Goal: Task Accomplishment & Management: Manage account settings

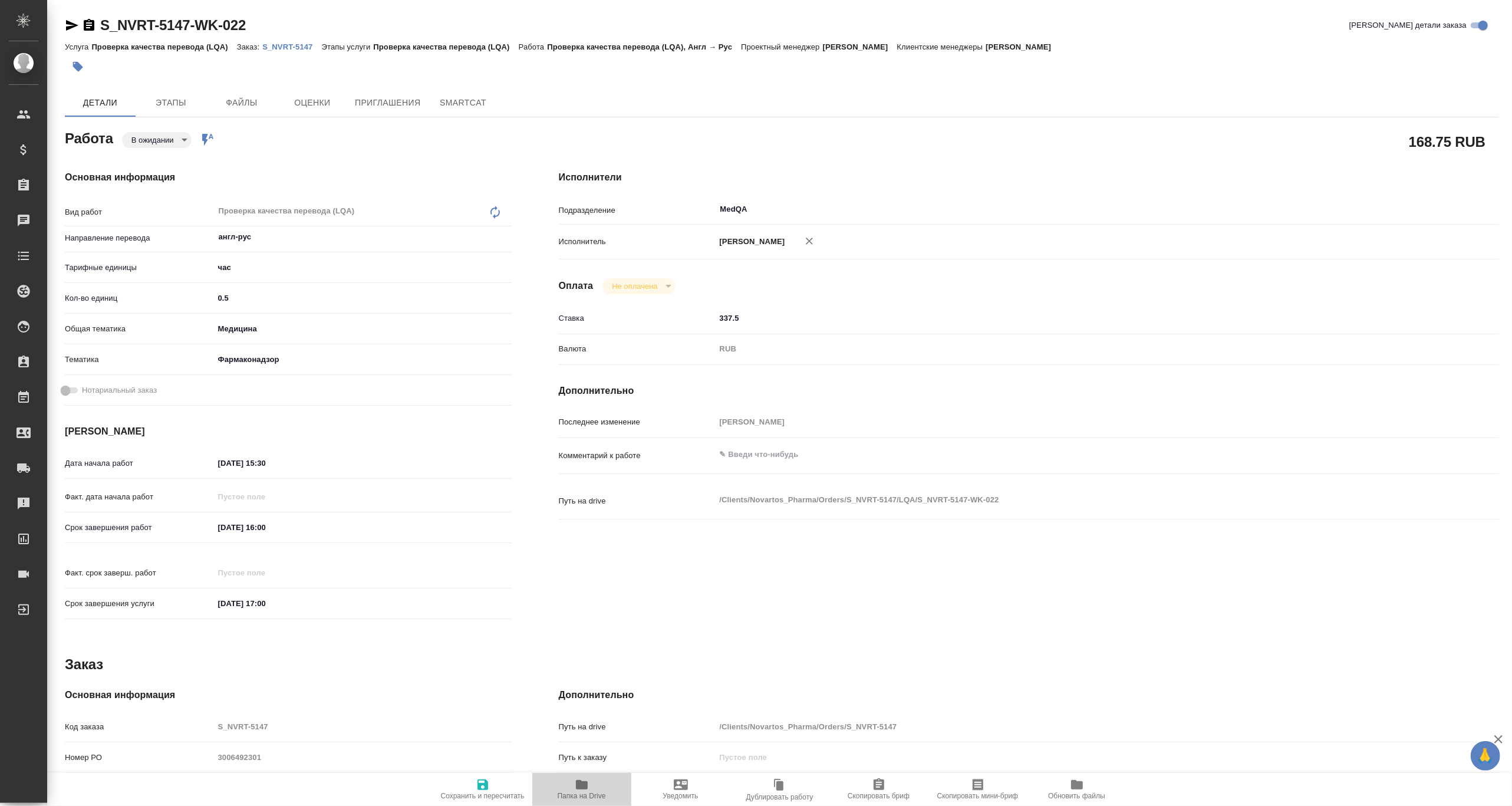
click at [578, 790] on icon "button" at bounding box center [582, 785] width 14 height 14
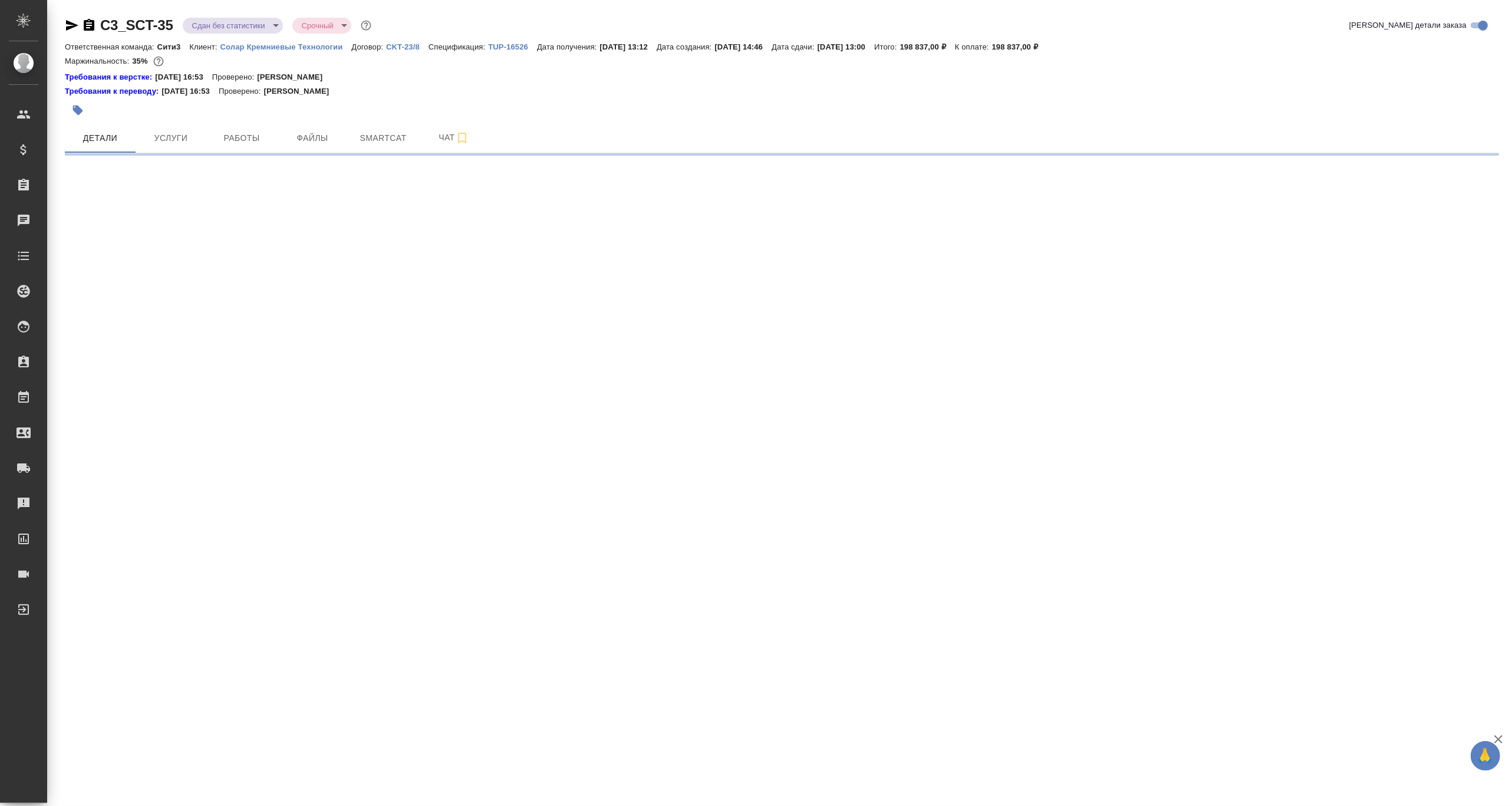
select select "RU"
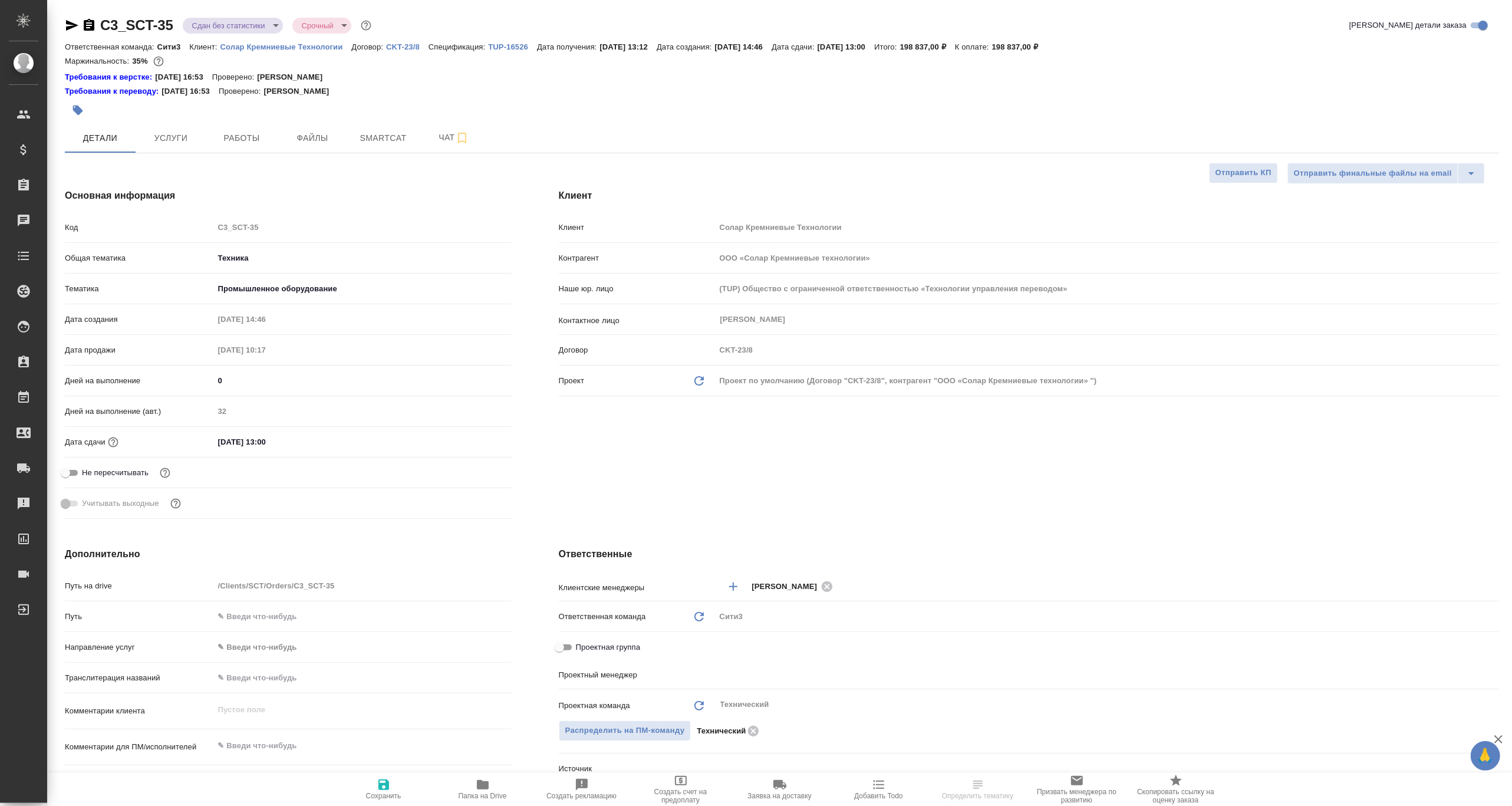
type textarea "x"
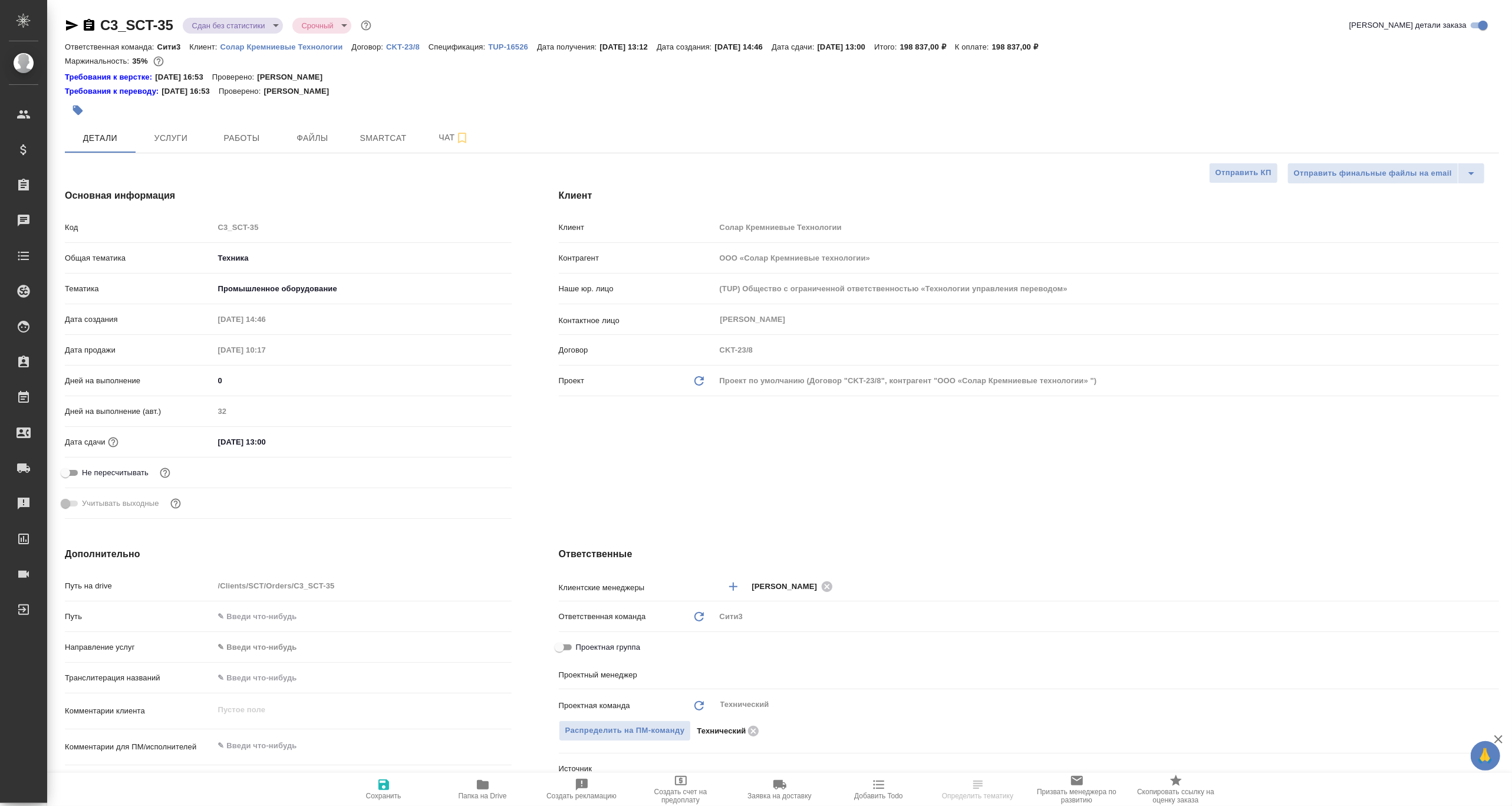
type textarea "x"
type input "[PERSON_NAME]"
click at [428, 136] on span "Чат" at bounding box center [454, 137] width 57 height 15
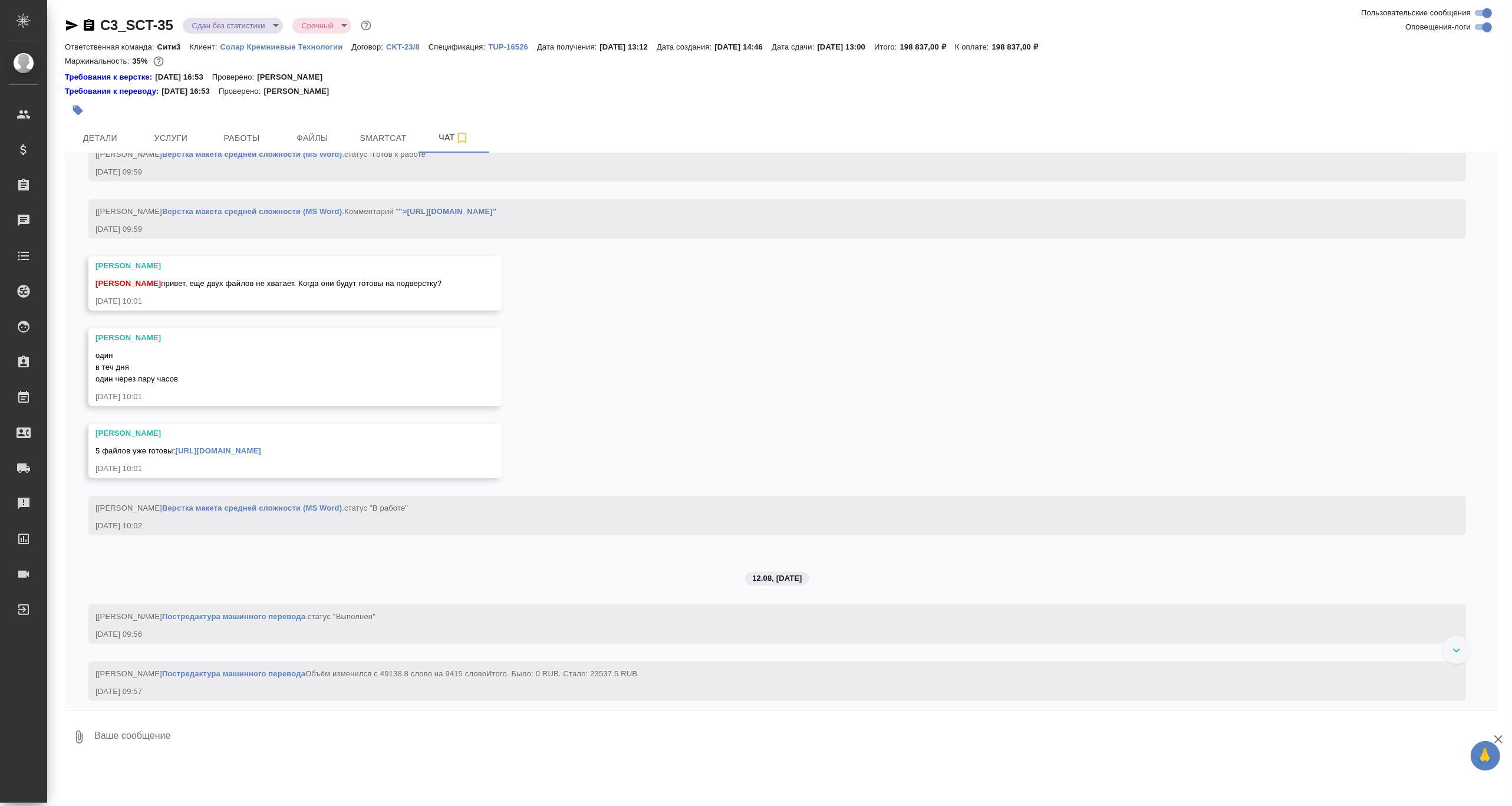
scroll to position [5706, 0]
click at [222, 135] on span "Работы" at bounding box center [242, 138] width 57 height 15
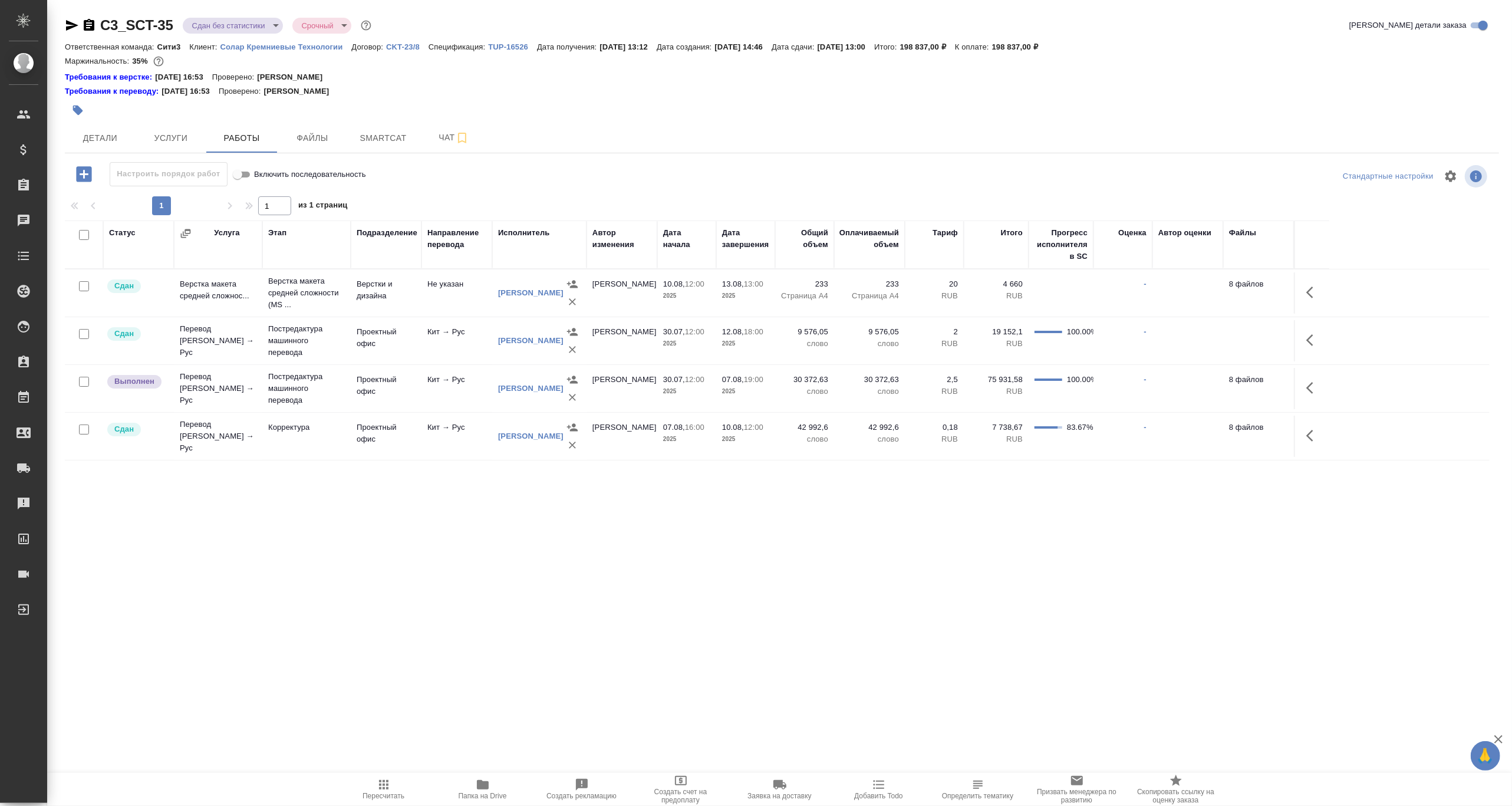
click at [145, 498] on div "C3_SCT-35 Сдан без статистики distributed Срочный urgent Кратко детали заказа О…" at bounding box center [782, 258] width 1447 height 516
click at [105, 136] on span "Детали" at bounding box center [100, 138] width 57 height 15
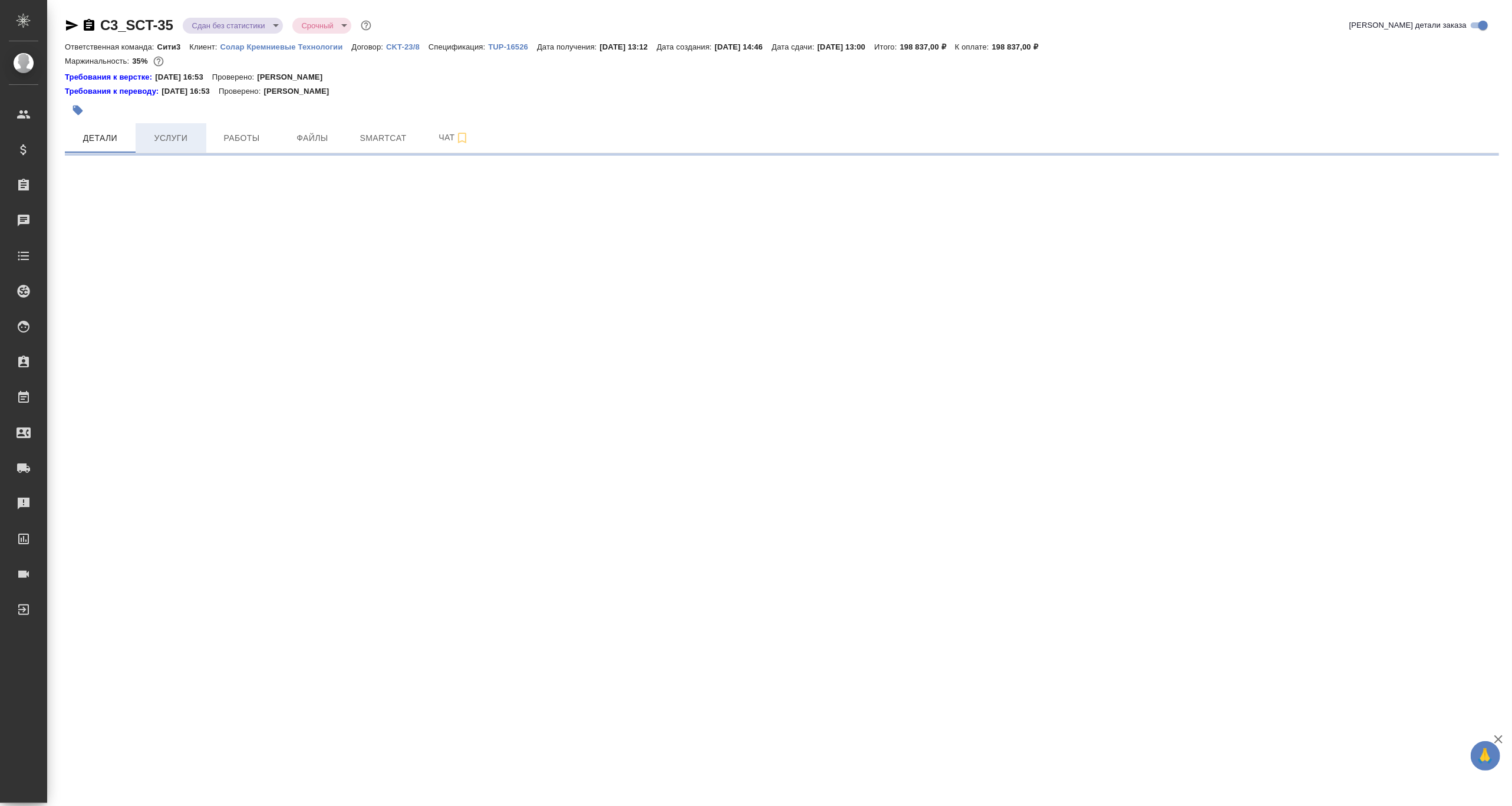
select select "RU"
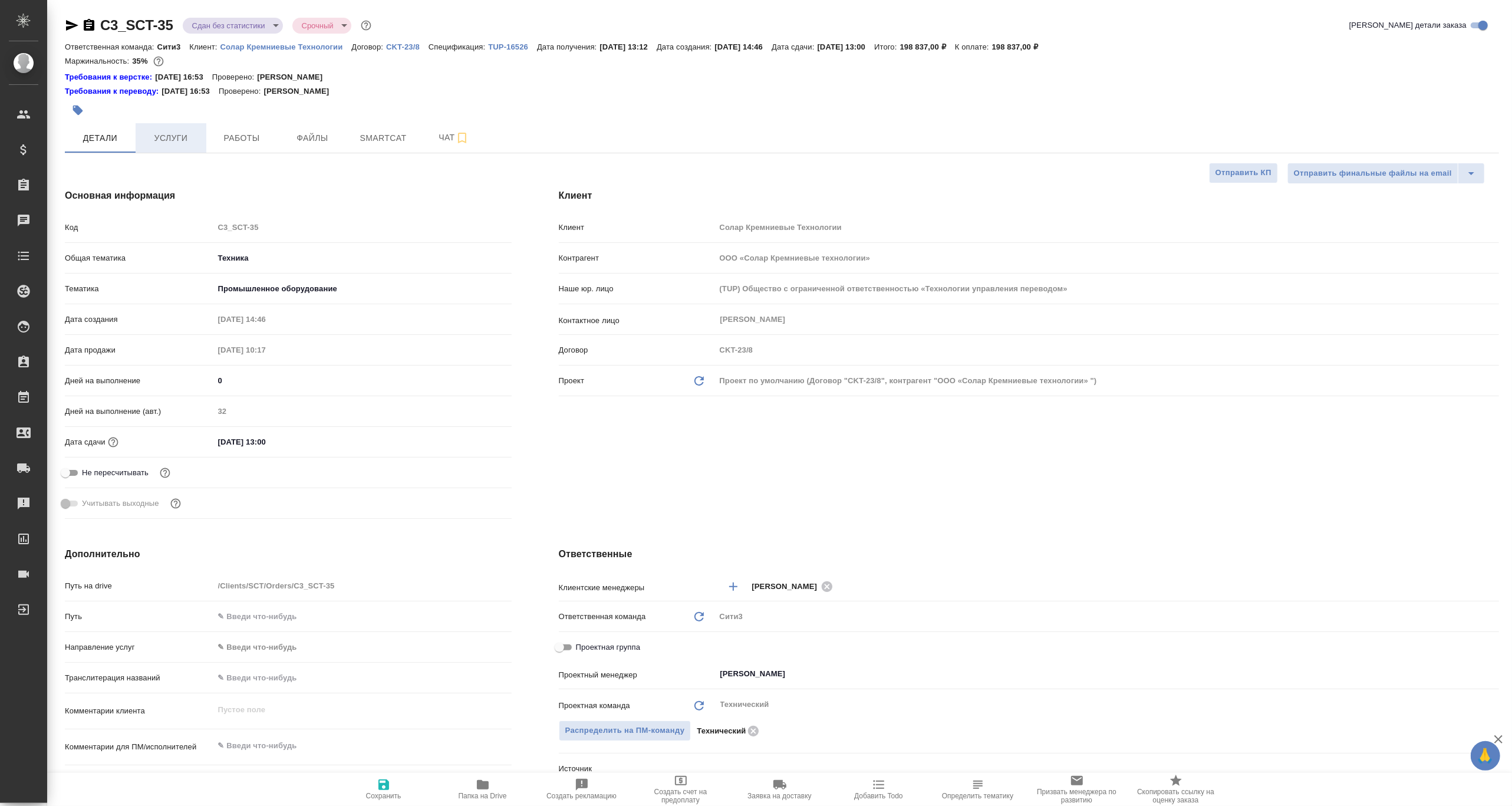
type textarea "x"
click at [1248, 59] on div "Маржинальность: 35%" at bounding box center [782, 62] width 1434 height 16
type textarea "x"
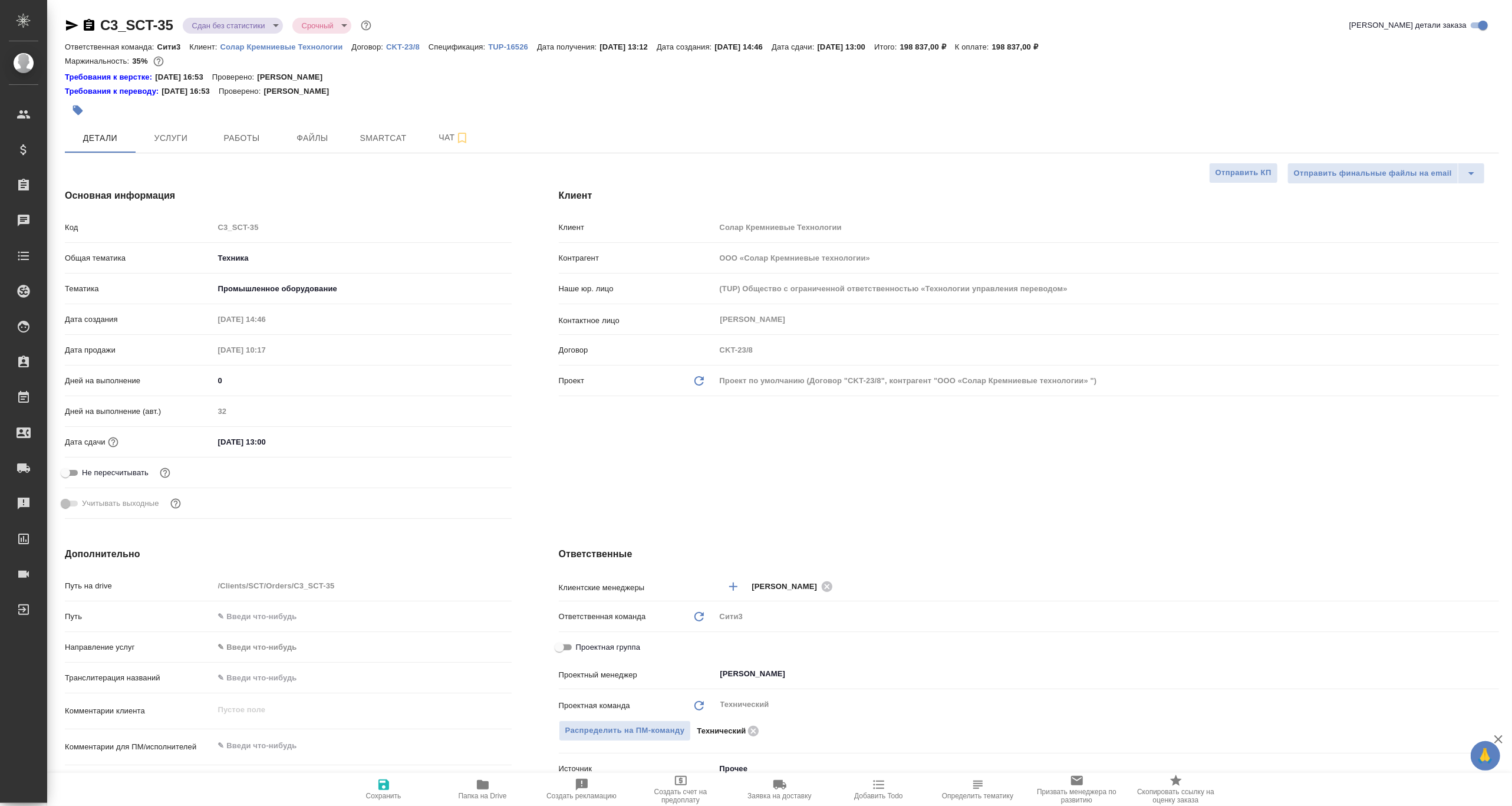
type textarea "x"
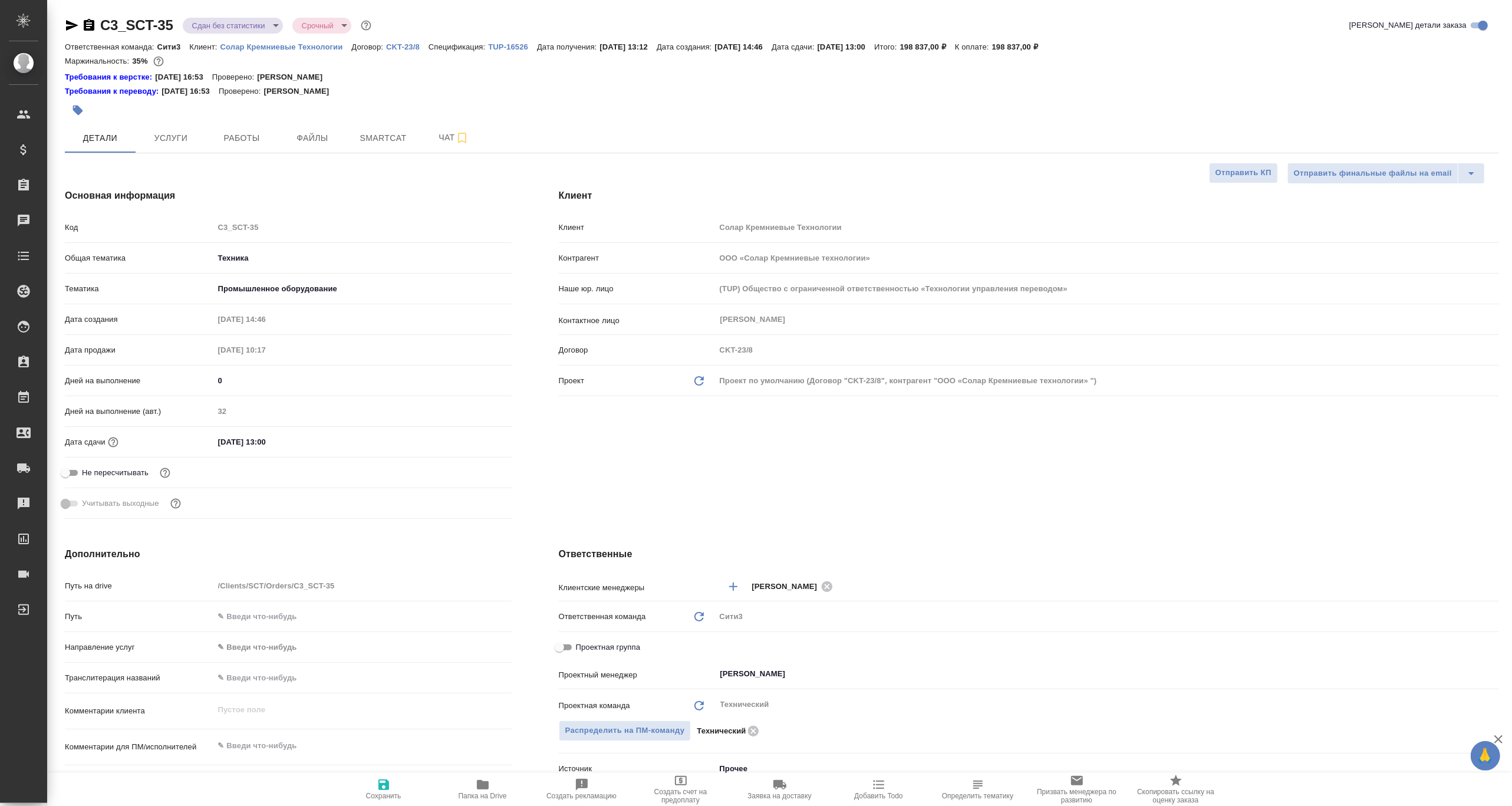
type textarea "x"
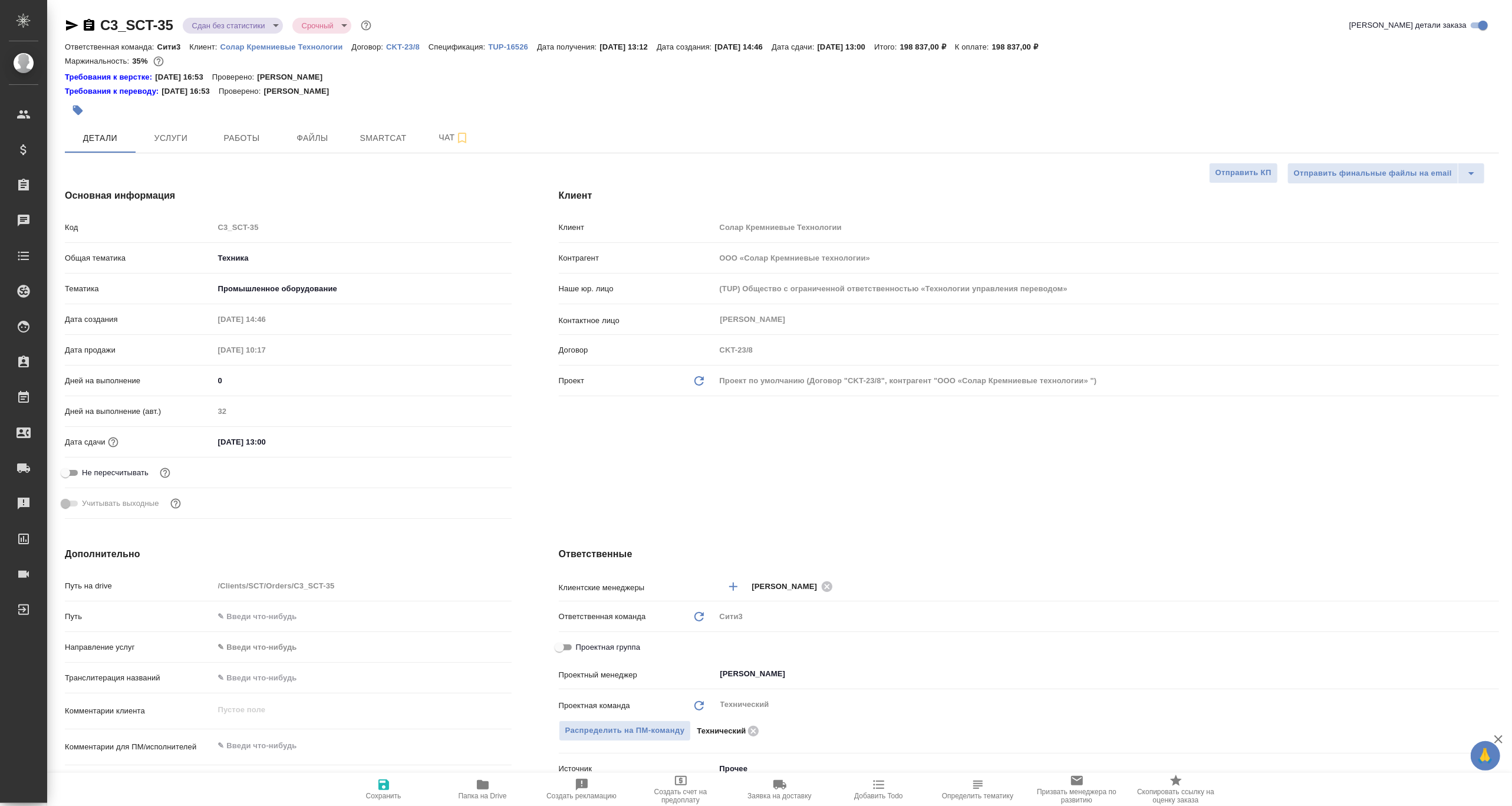
type textarea "x"
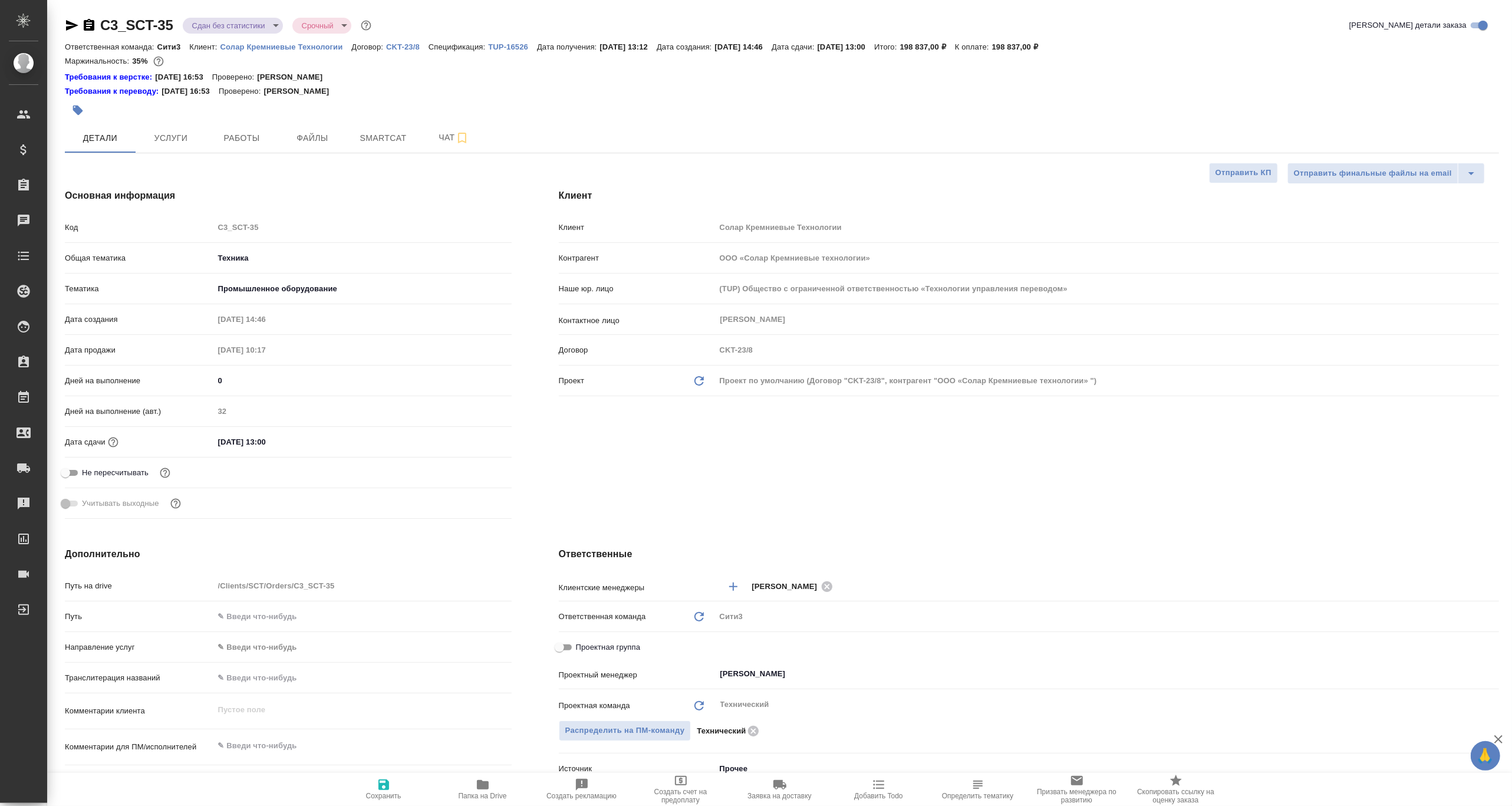
type textarea "x"
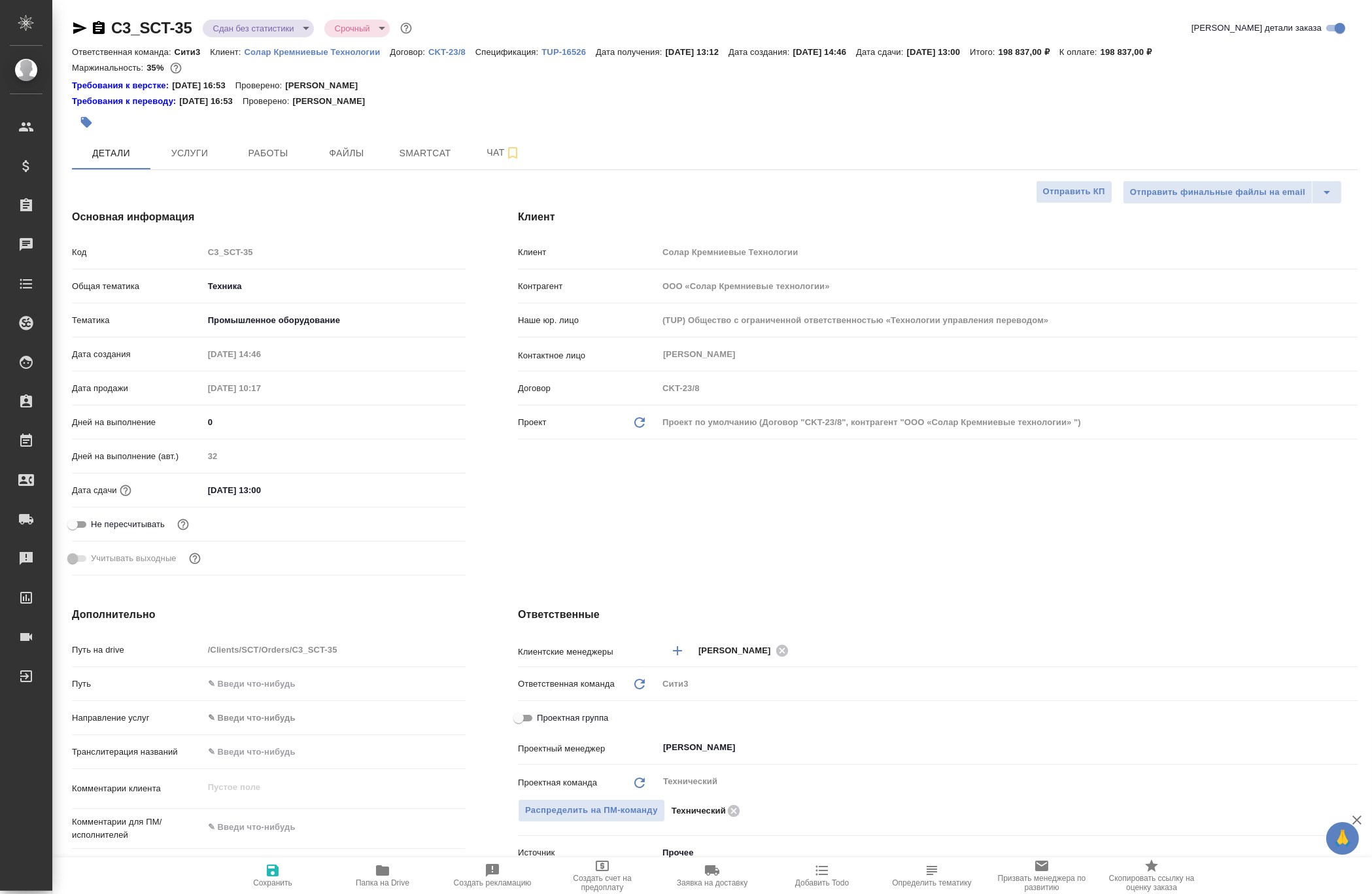
type textarea "x"
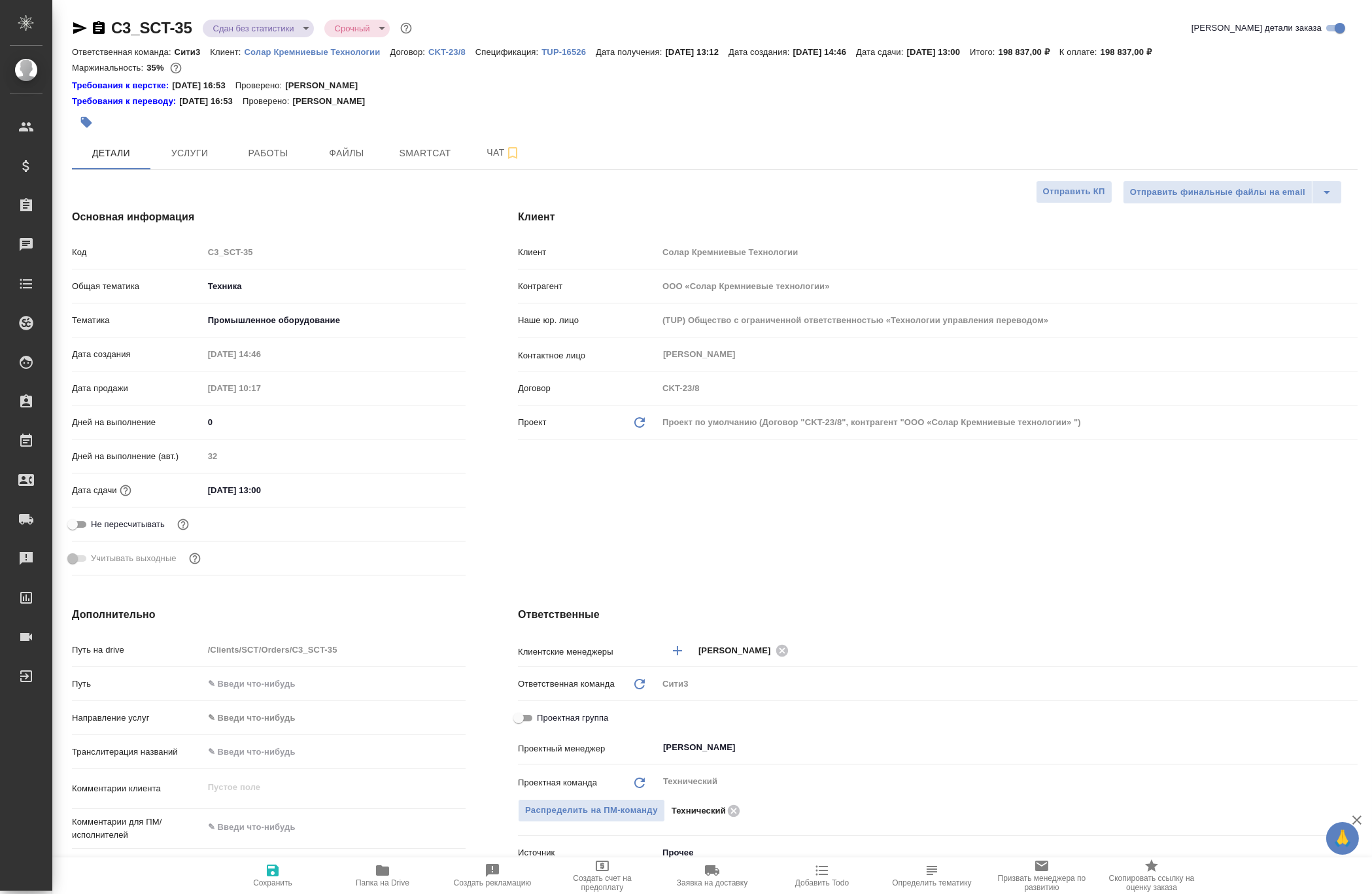
type textarea "x"
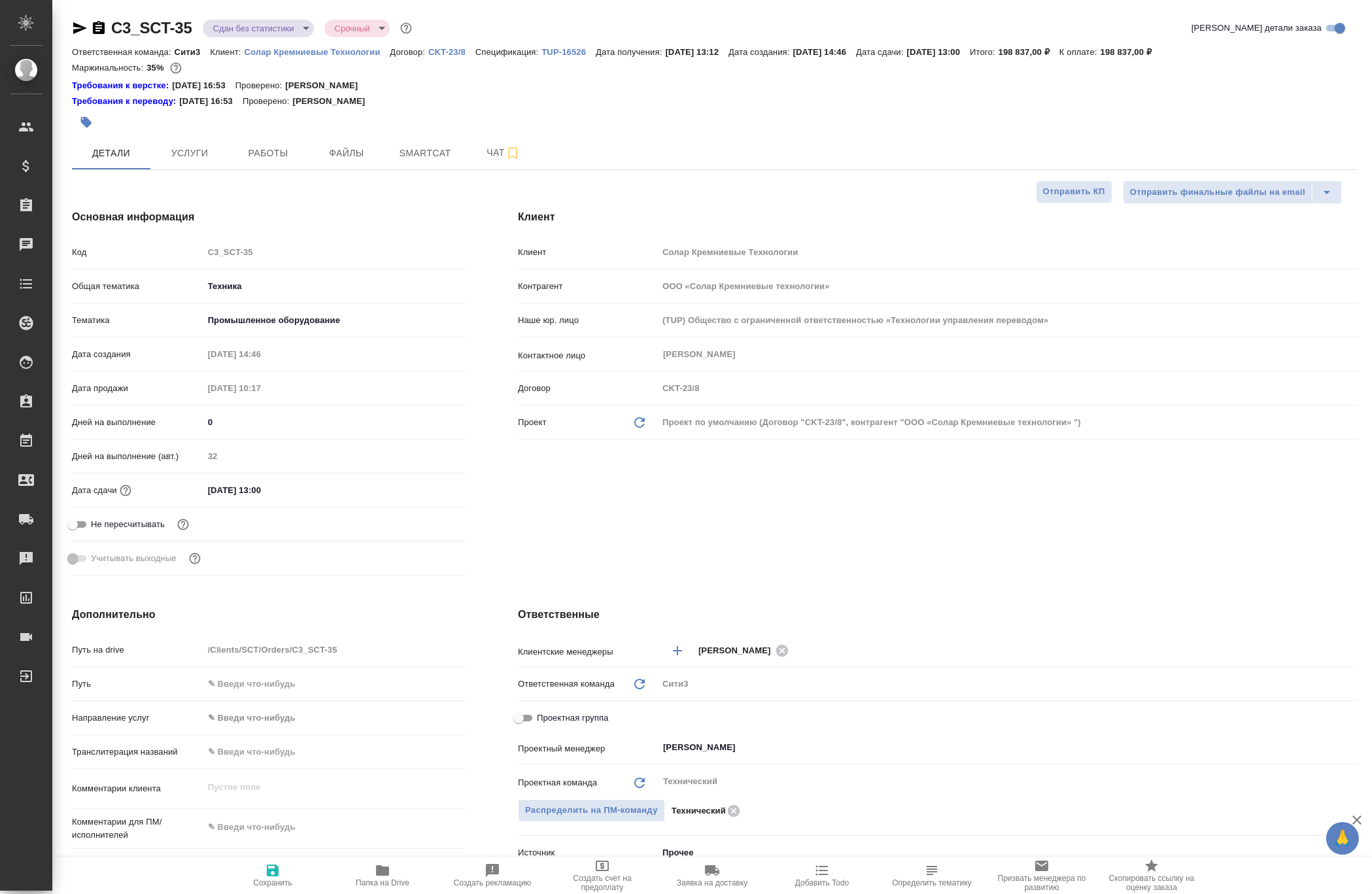
type textarea "x"
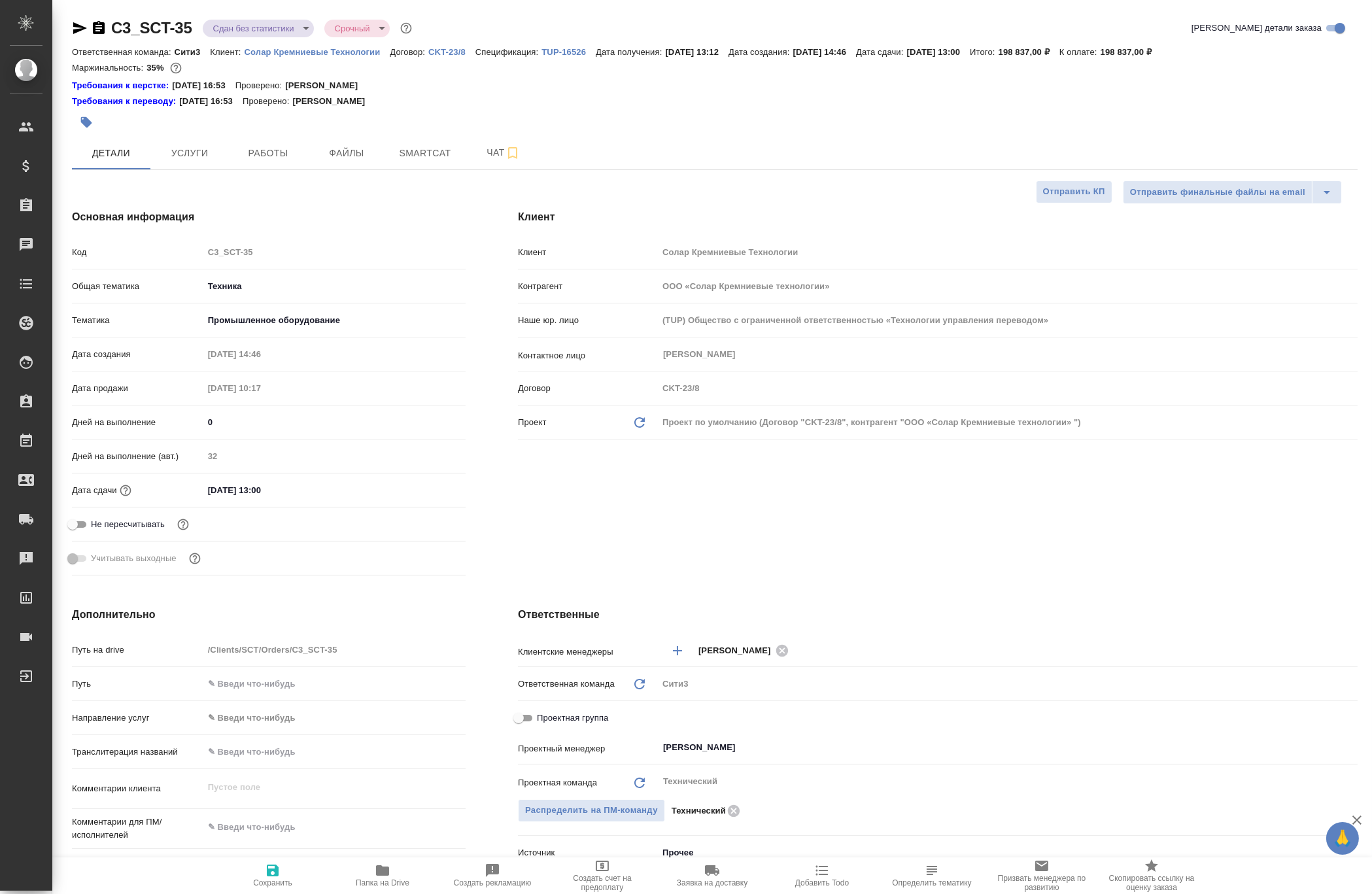
type textarea "x"
